Goal: Communication & Community: Ask a question

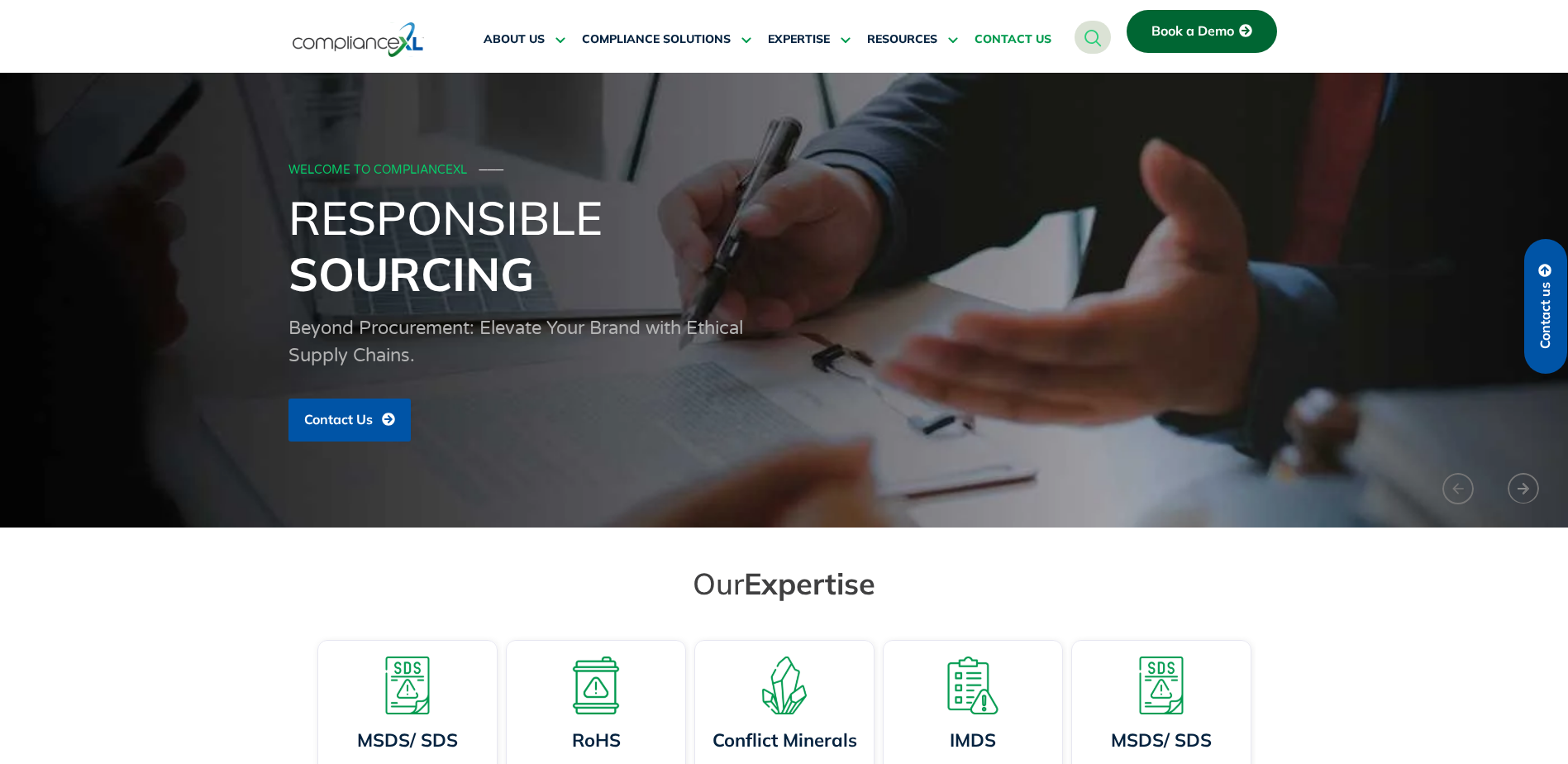
click at [1016, 40] on span "CONTACT US" at bounding box center [1013, 39] width 76 height 15
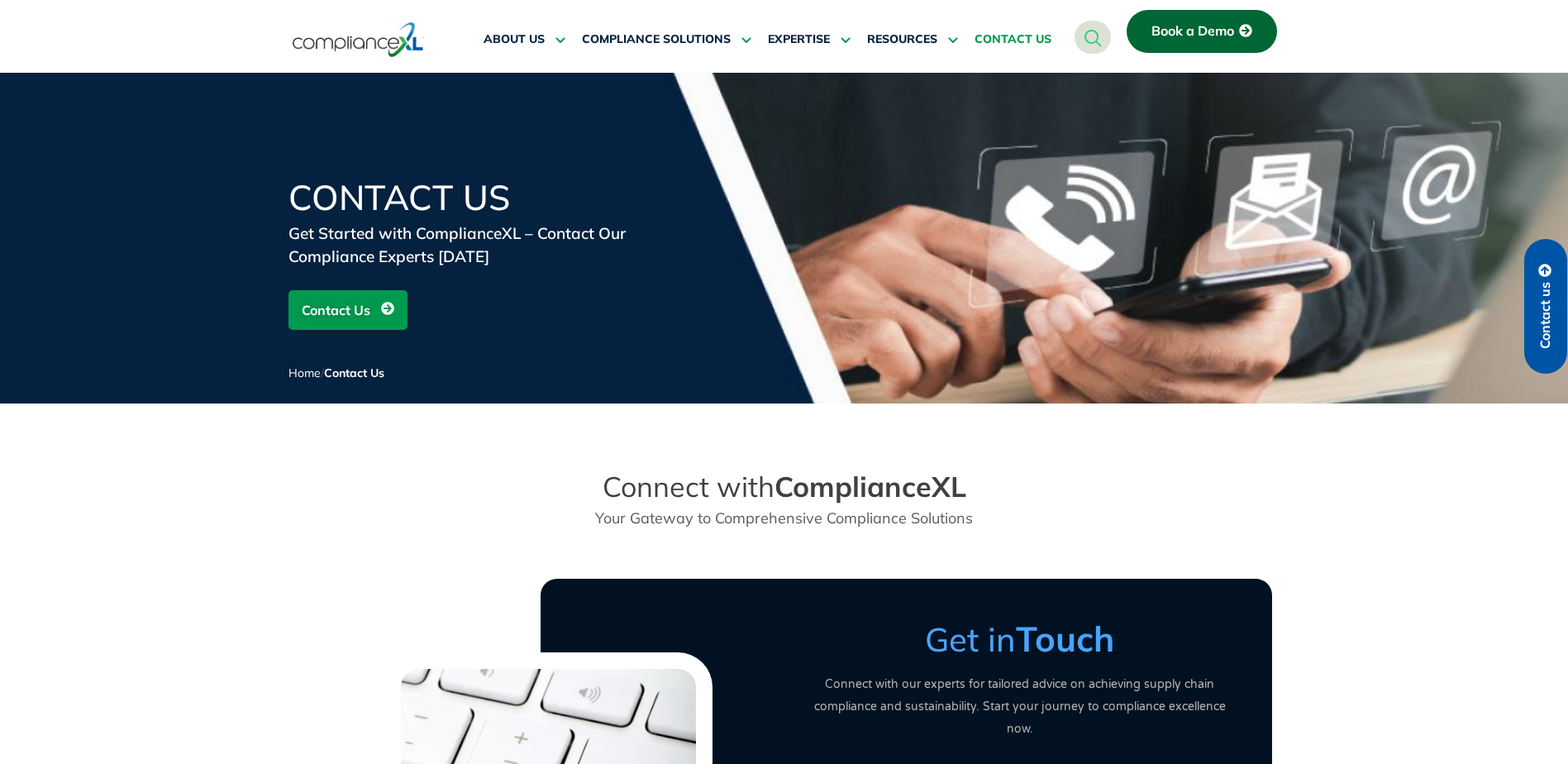
click at [357, 312] on span "Contact Us" at bounding box center [335, 310] width 68 height 31
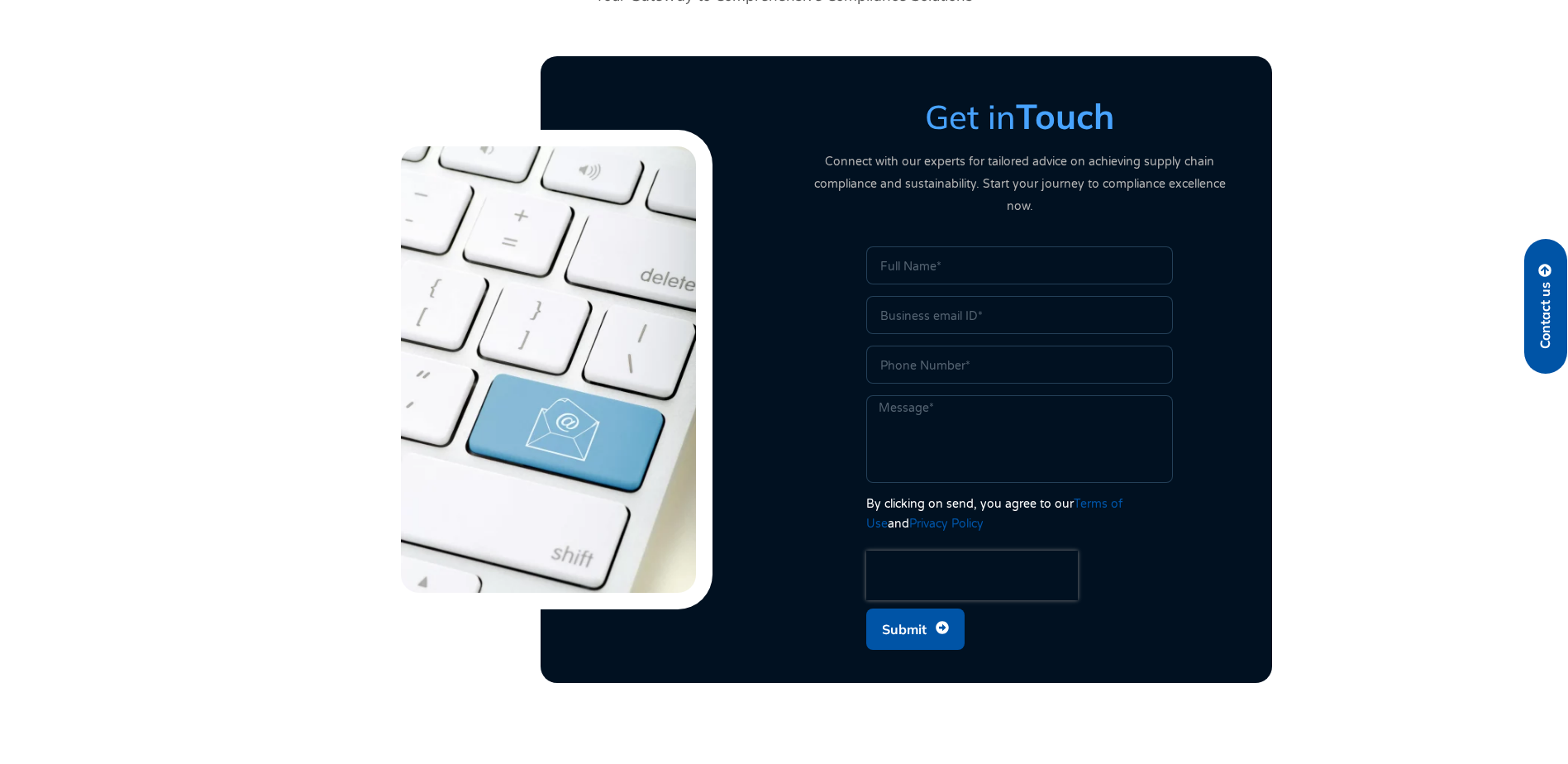
scroll to position [570, 0]
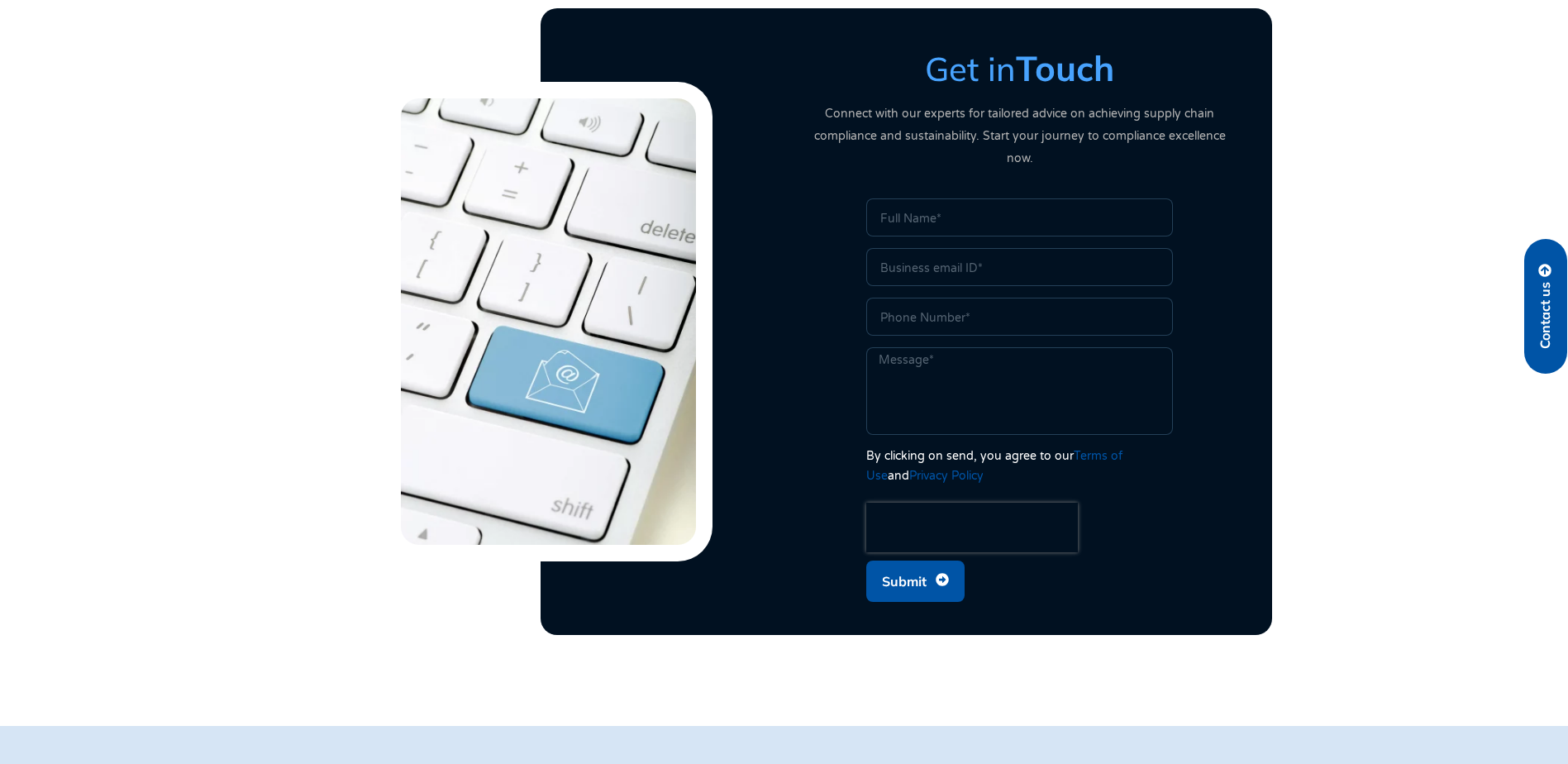
click at [964, 203] on input "Name" at bounding box center [1019, 217] width 307 height 38
type input "Andrew"
type input "andrew.shaver@aeroseal.com"
type input "9373737187"
type textarea "Hello, We need to get pricing to get one product compliant with REACH regulatio…"
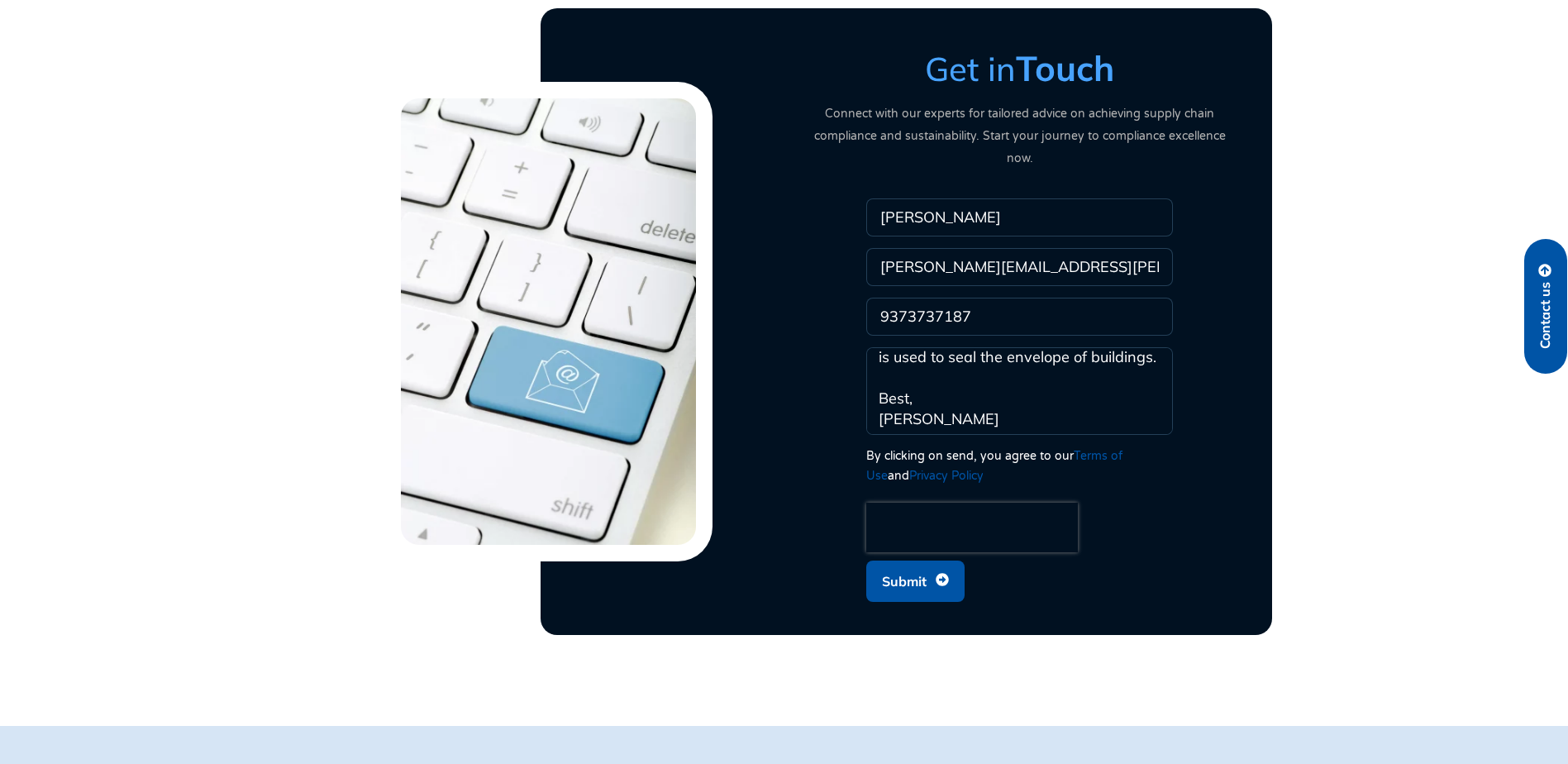
scroll to position [151, 0]
click at [937, 573] on icon "submit" at bounding box center [942, 579] width 13 height 13
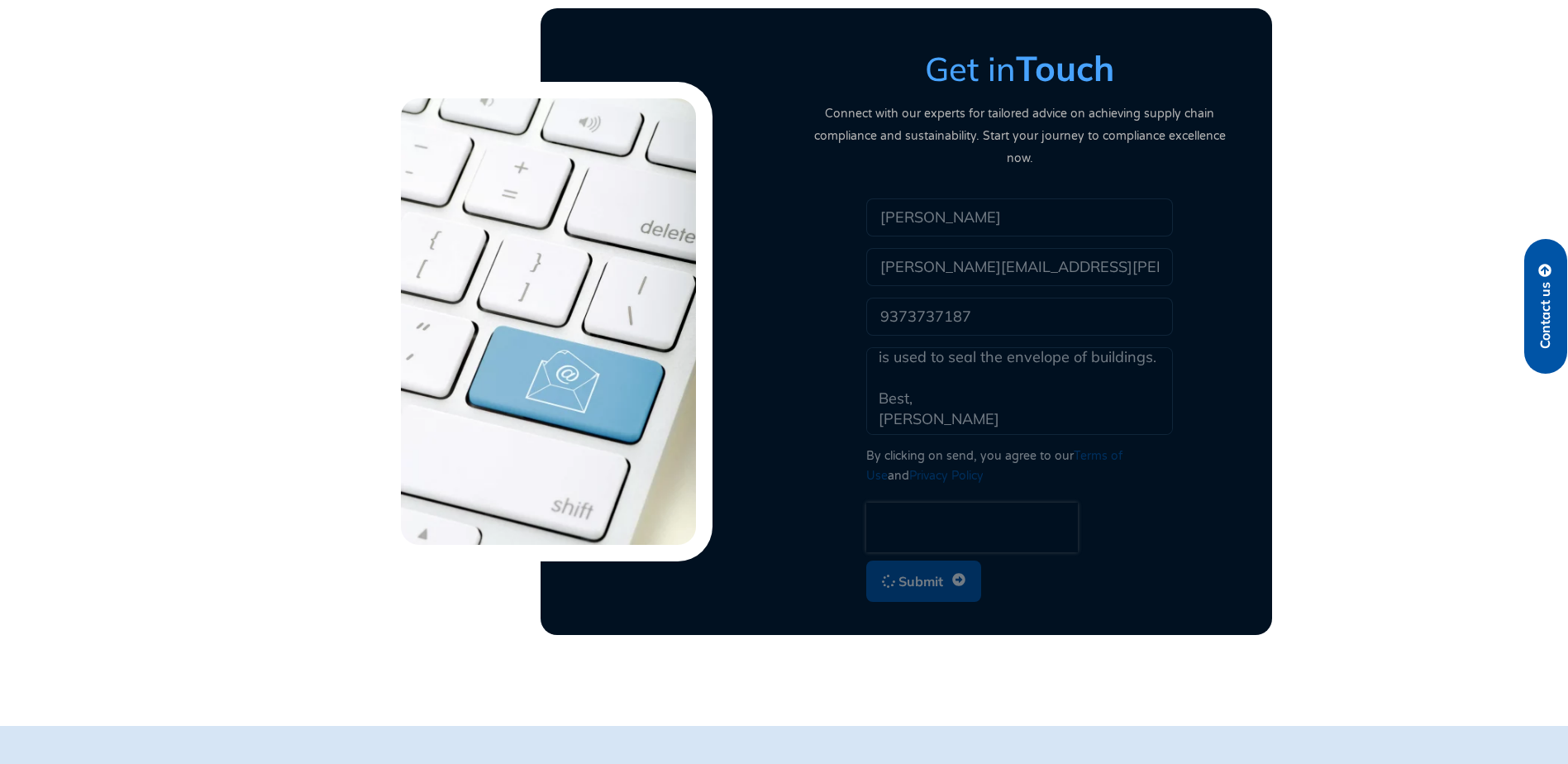
scroll to position [0, 0]
